Goal: Navigation & Orientation: Understand site structure

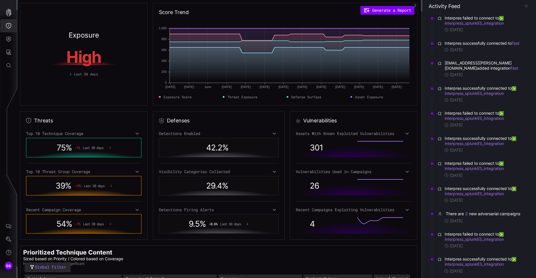
scroll to position [115, 0]
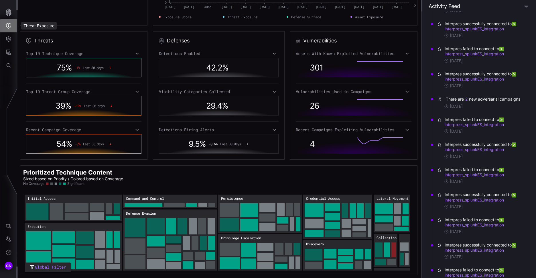
click at [8, 24] on icon "Threat Exposure" at bounding box center [9, 26] width 6 height 6
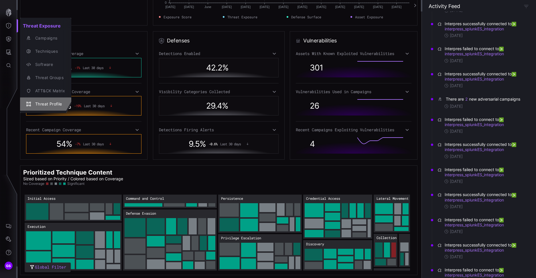
click at [50, 105] on div "Threat Profile" at bounding box center [48, 104] width 33 height 7
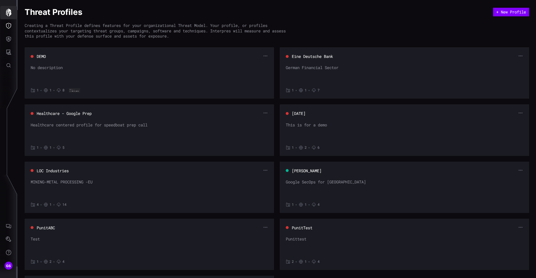
click at [9, 12] on icon "button" at bounding box center [9, 13] width 6 height 8
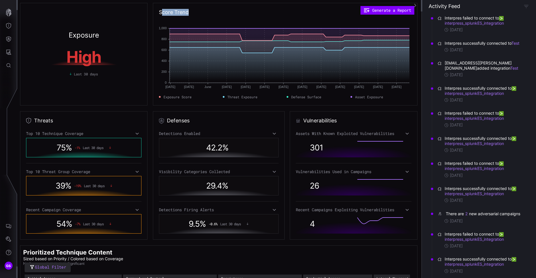
drag, startPoint x: 161, startPoint y: 10, endPoint x: 191, endPoint y: 11, distance: 30.7
click at [191, 11] on div "Score Trend Generate a Report [DATE] May [DATE] May [DATE] June [DATE] Jun [DAT…" at bounding box center [285, 54] width 265 height 103
drag, startPoint x: 70, startPoint y: 36, endPoint x: 106, endPoint y: 38, distance: 35.9
click at [106, 38] on div "Exposure High Last 30 days" at bounding box center [83, 54] width 127 height 103
drag, startPoint x: 106, startPoint y: 38, endPoint x: 93, endPoint y: 64, distance: 29.8
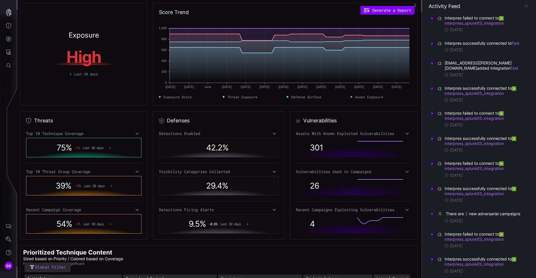
click at [93, 64] on h1 "High" at bounding box center [84, 57] width 108 height 16
drag, startPoint x: 68, startPoint y: 58, endPoint x: 103, endPoint y: 58, distance: 34.9
click at [103, 58] on h1 "High" at bounding box center [84, 57] width 108 height 16
click at [102, 58] on h1 "High" at bounding box center [84, 57] width 108 height 16
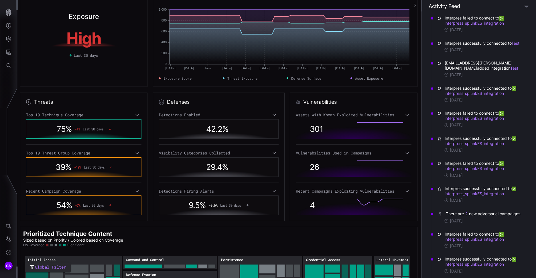
scroll to position [29, 0]
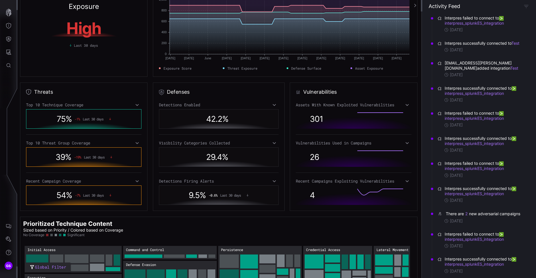
click at [135, 106] on icon at bounding box center [137, 105] width 4 height 5
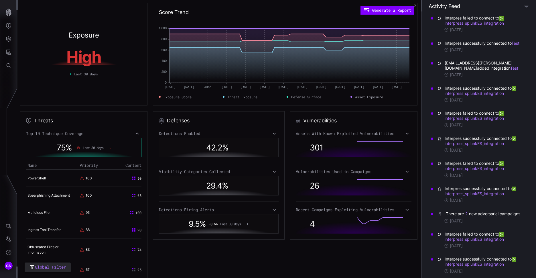
scroll to position [0, 0]
click at [7, 40] on icon "Defense Surface" at bounding box center [9, 39] width 6 height 6
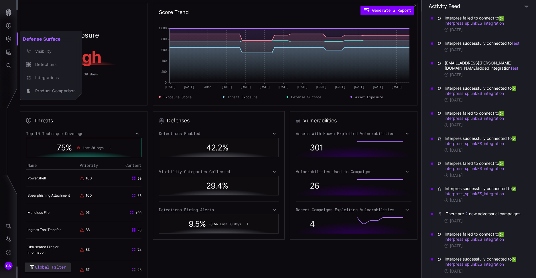
click at [7, 25] on div at bounding box center [268, 139] width 536 height 278
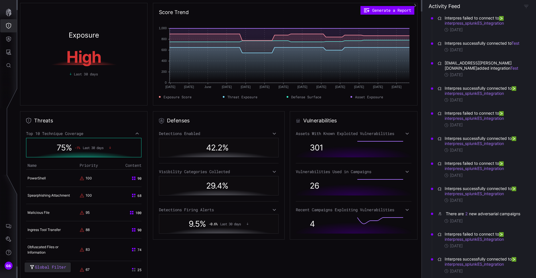
click at [8, 28] on icon "Threat Exposure" at bounding box center [9, 26] width 6 height 6
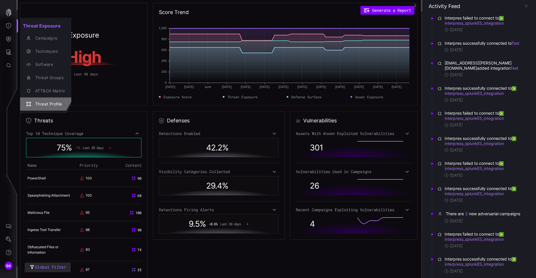
click at [44, 103] on div "Threat Profile" at bounding box center [48, 104] width 33 height 7
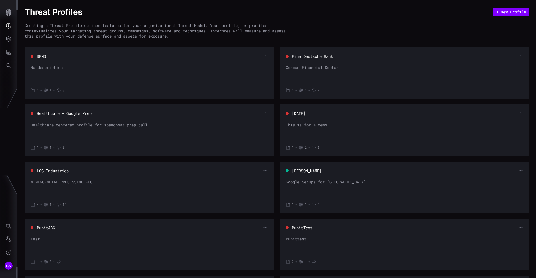
click at [310, 55] on button "Eine Deutsche Bank" at bounding box center [313, 57] width 42 height 6
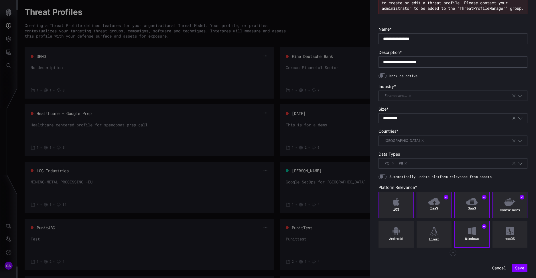
scroll to position [36, 0]
click at [328, 28] on div at bounding box center [268, 139] width 536 height 278
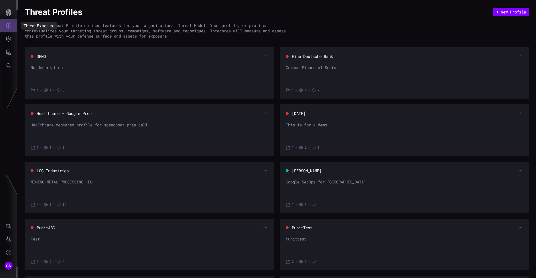
click at [9, 25] on icon "Threat Exposure" at bounding box center [9, 26] width 6 height 6
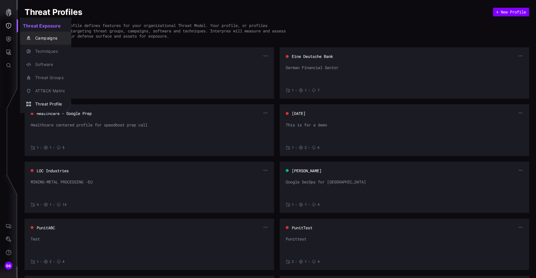
click at [40, 38] on div "Campaigns" at bounding box center [48, 38] width 33 height 7
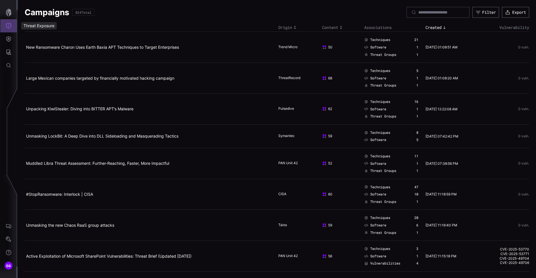
click at [7, 25] on icon "Threat Exposure" at bounding box center [9, 26] width 6 height 6
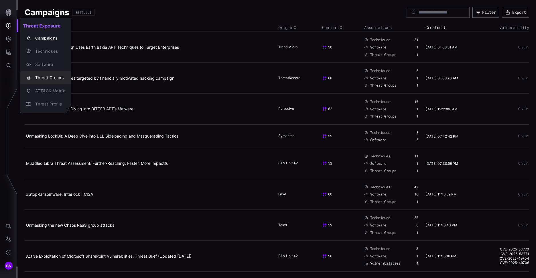
click at [48, 80] on div "Threat Groups" at bounding box center [48, 77] width 33 height 7
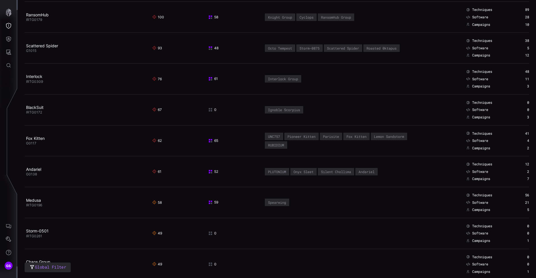
scroll to position [29, 0]
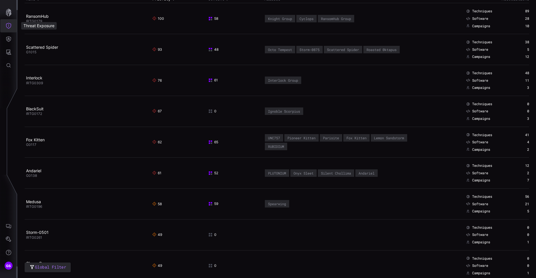
click at [9, 24] on icon "Threat Exposure" at bounding box center [9, 26] width 6 height 6
